Goal: Transaction & Acquisition: Book appointment/travel/reservation

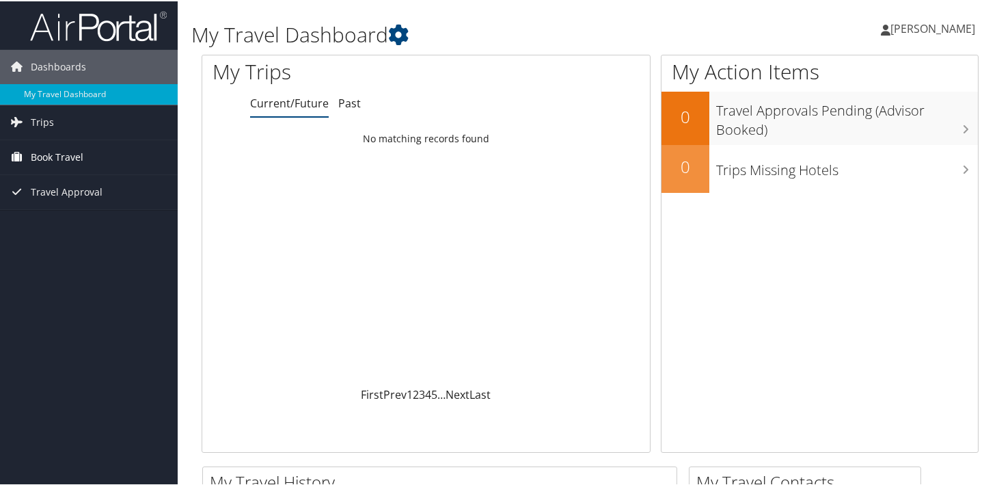
click at [59, 164] on span "Book Travel" at bounding box center [57, 156] width 53 height 34
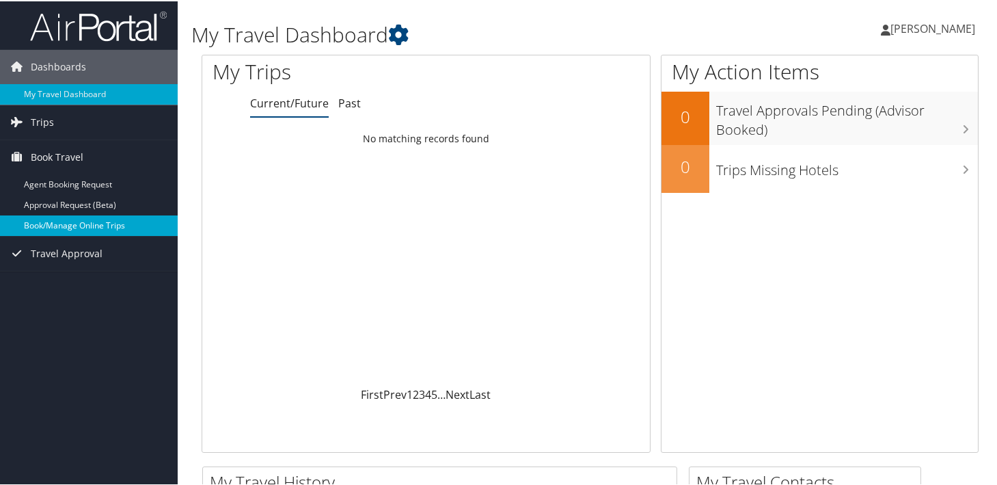
click at [68, 222] on link "Book/Manage Online Trips" at bounding box center [89, 224] width 178 height 21
click at [54, 223] on link "Book/Manage Online Trips" at bounding box center [89, 224] width 178 height 21
